Goal: Transaction & Acquisition: Purchase product/service

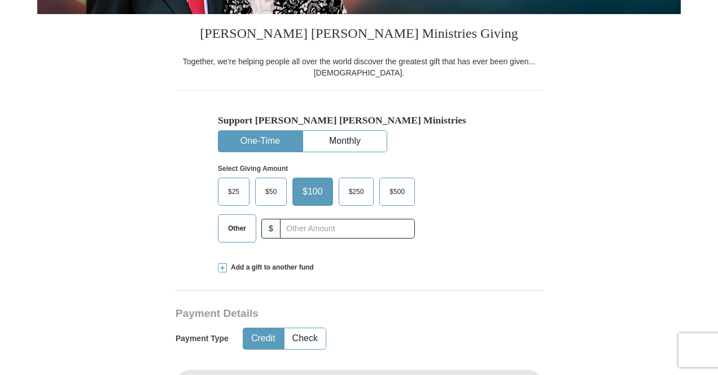
scroll to position [339, 0]
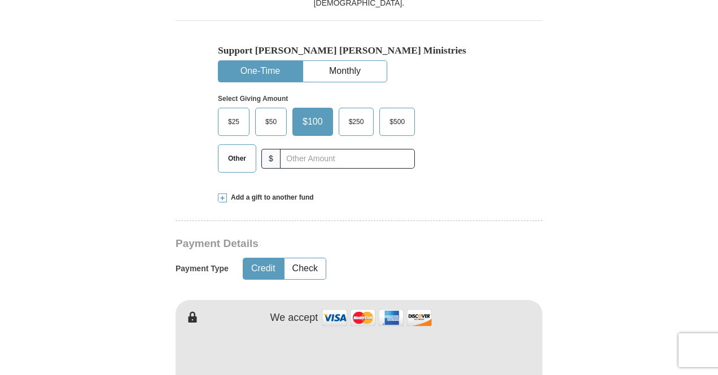
click at [238, 159] on span "Other" at bounding box center [236, 158] width 29 height 17
click at [0, 0] on input "Other" at bounding box center [0, 0] width 0 height 0
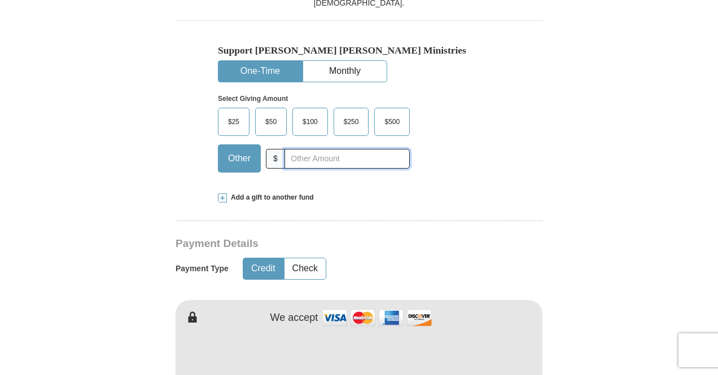
click at [322, 160] on input "text" at bounding box center [347, 159] width 125 height 20
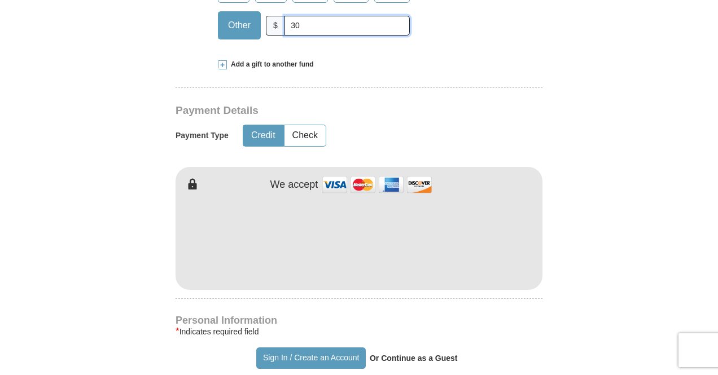
scroll to position [565, 0]
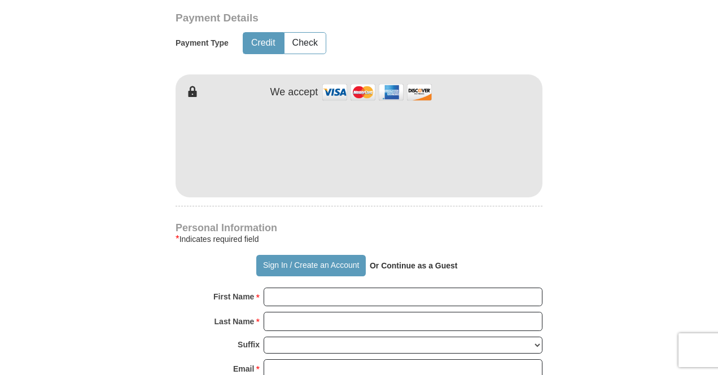
type input "30"
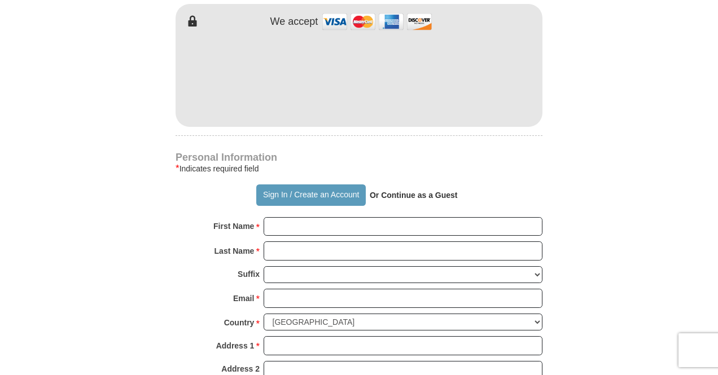
scroll to position [678, 0]
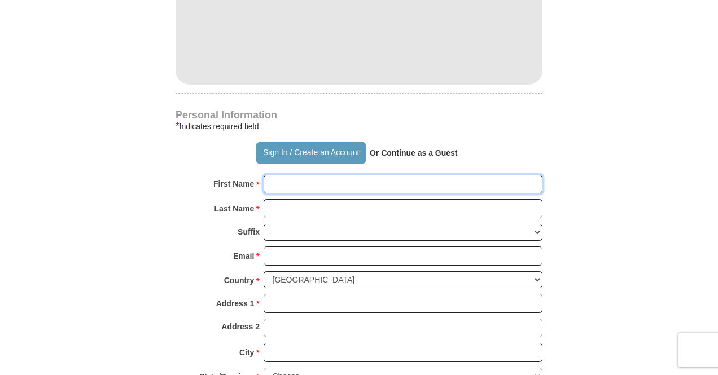
click at [308, 186] on input "First Name *" at bounding box center [403, 184] width 279 height 19
type input "chukwuemeka"
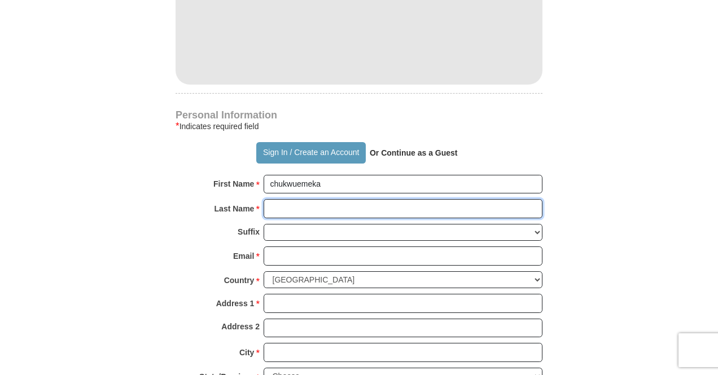
click at [285, 206] on input "Last Name *" at bounding box center [403, 208] width 279 height 19
type input "offokansi"
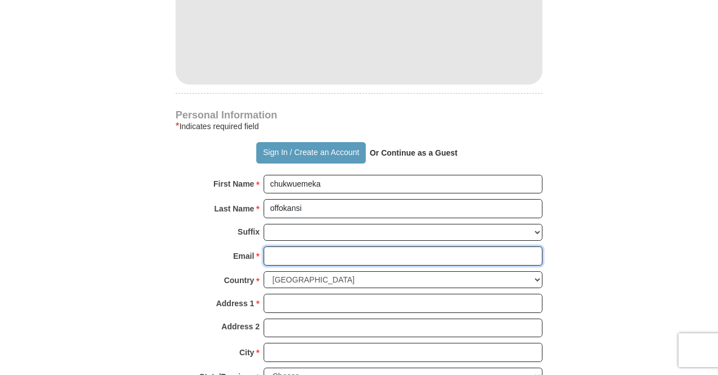
click at [283, 252] on input "Email *" at bounding box center [403, 256] width 279 height 19
click at [286, 257] on input "Email *" at bounding box center [403, 256] width 279 height 19
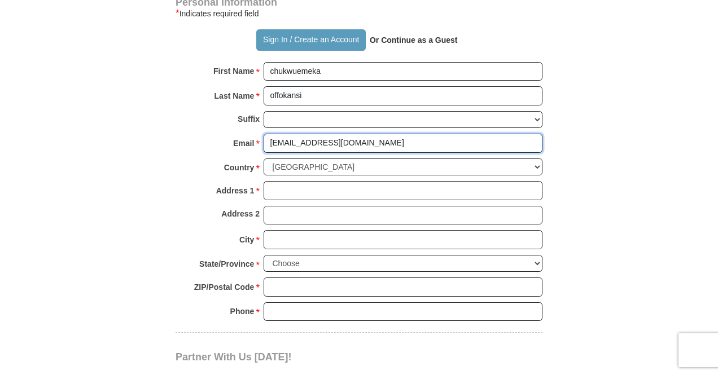
type input "[EMAIL_ADDRESS][DOMAIN_NAME]"
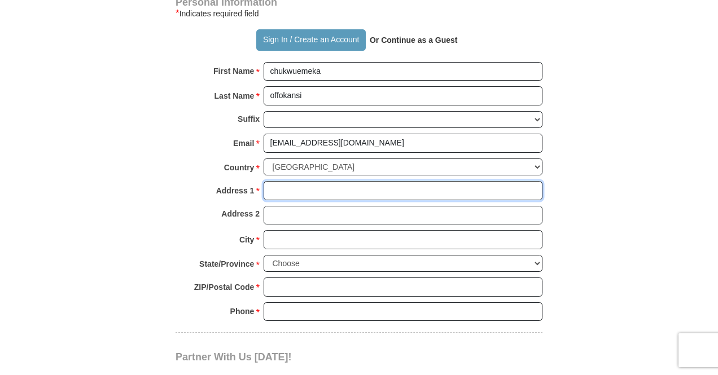
click at [273, 191] on input "Address 1 *" at bounding box center [403, 190] width 279 height 19
type input "[STREET_ADDRESS]"
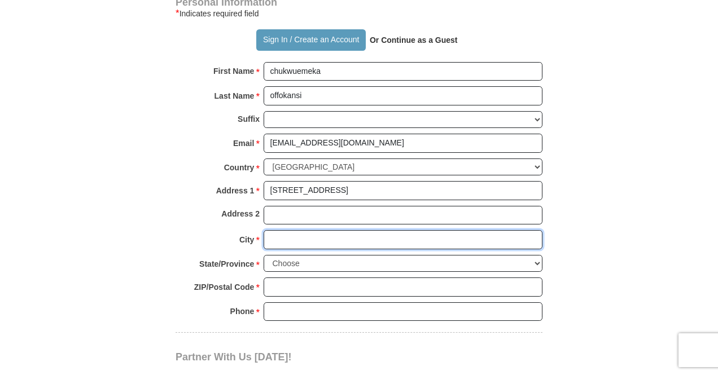
click at [278, 238] on input "City *" at bounding box center [403, 239] width 279 height 19
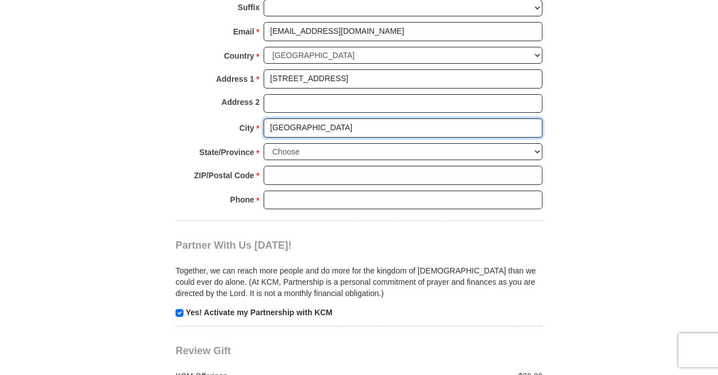
scroll to position [903, 0]
type input "[GEOGRAPHIC_DATA]"
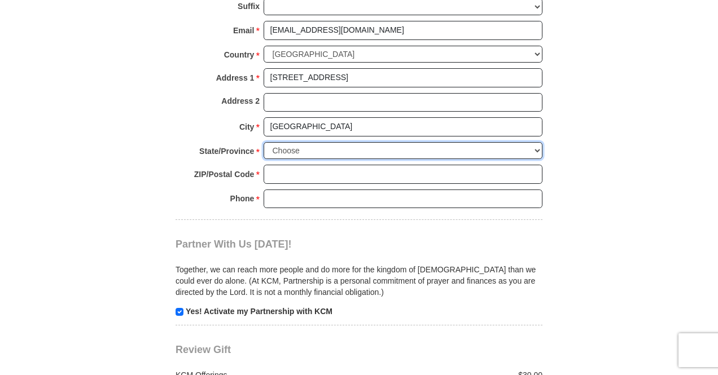
click at [316, 150] on select "Choose [US_STATE] [US_STATE] [US_STATE] [US_STATE] [US_STATE] Armed Forces Amer…" at bounding box center [403, 151] width 279 height 18
select select "MI"
click at [264, 142] on select "Choose [US_STATE] [US_STATE] [US_STATE] [US_STATE] [US_STATE] Armed Forces Amer…" at bounding box center [403, 151] width 279 height 18
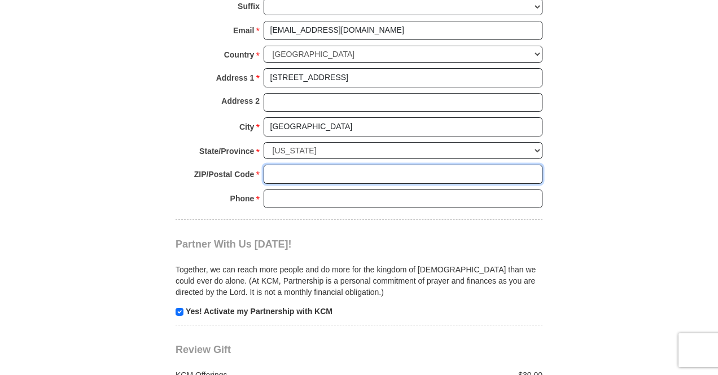
click at [313, 170] on input "ZIP/Postal Code *" at bounding box center [403, 174] width 279 height 19
type input "48228"
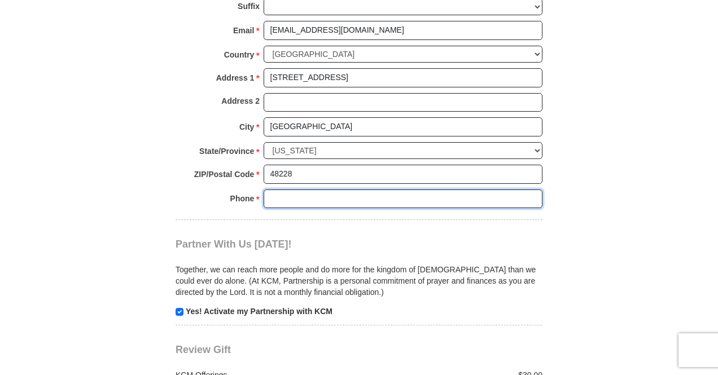
click at [364, 195] on input "Phone * *" at bounding box center [403, 199] width 279 height 19
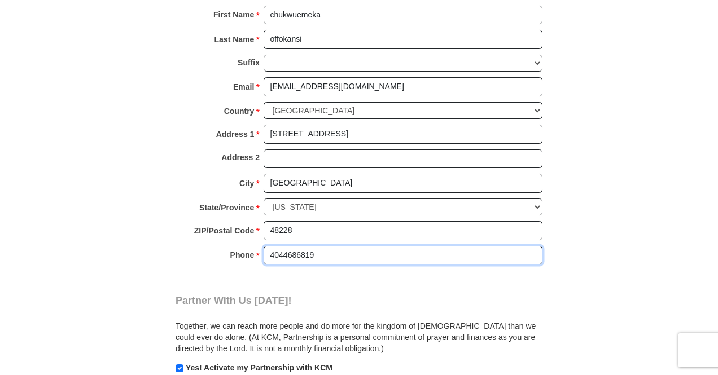
scroll to position [1016, 0]
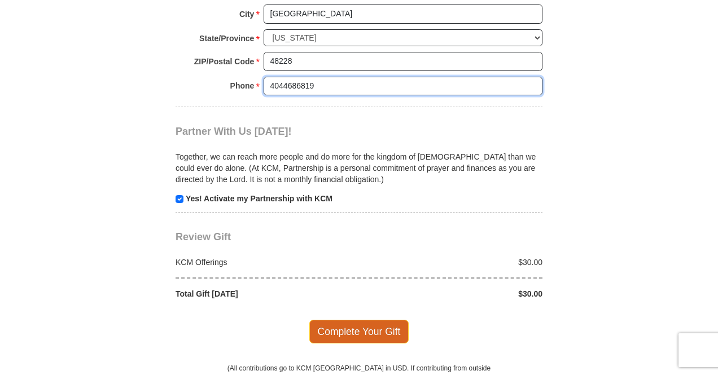
type input "4044686819"
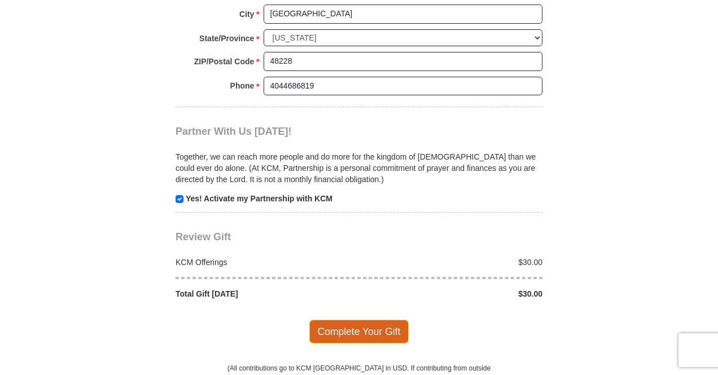
click at [360, 335] on span "Complete Your Gift" at bounding box center [359, 332] width 100 height 24
